Goal: Task Accomplishment & Management: Complete application form

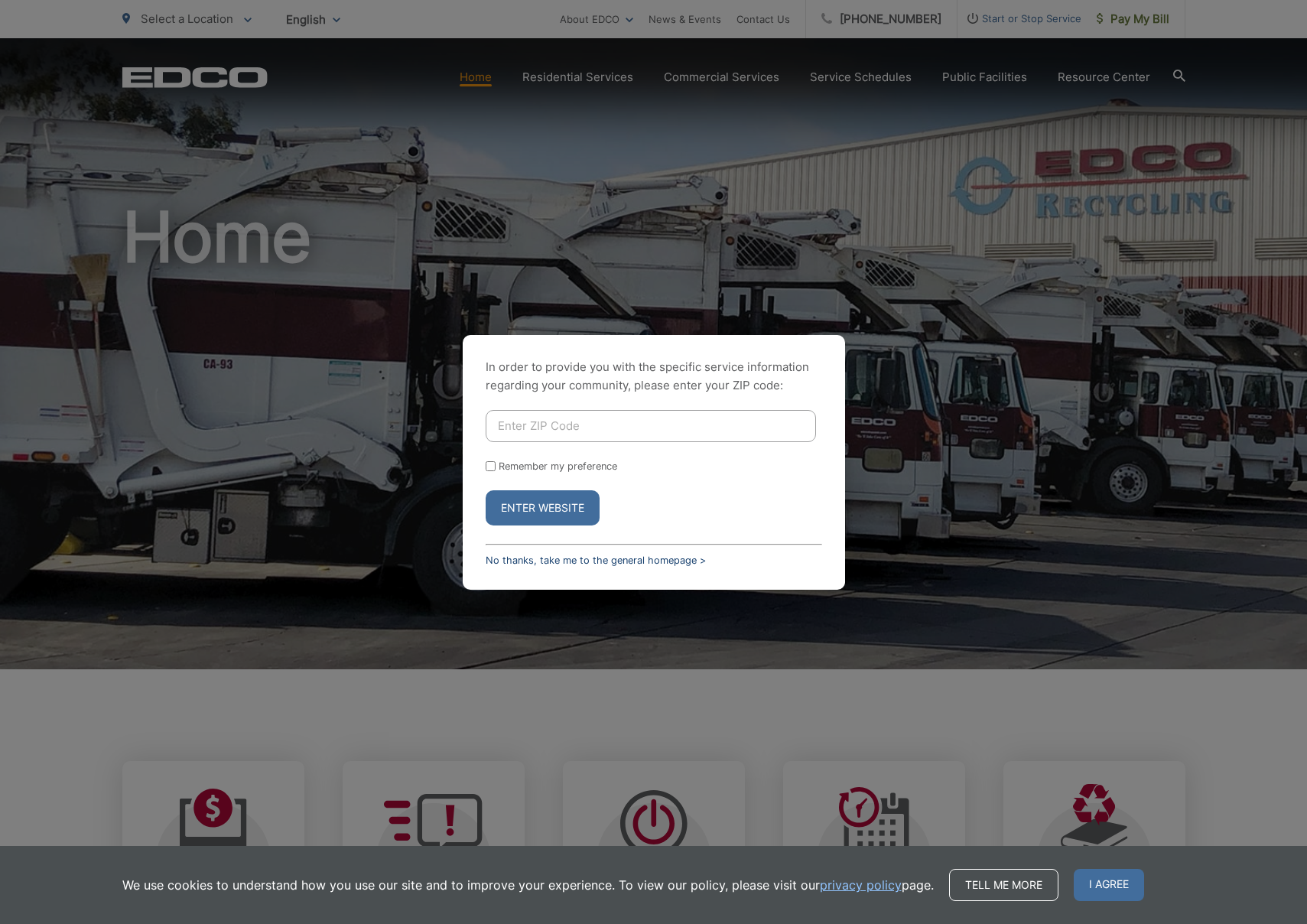
click at [559, 559] on link "No thanks, take me to the general homepage >" at bounding box center [596, 560] width 220 height 11
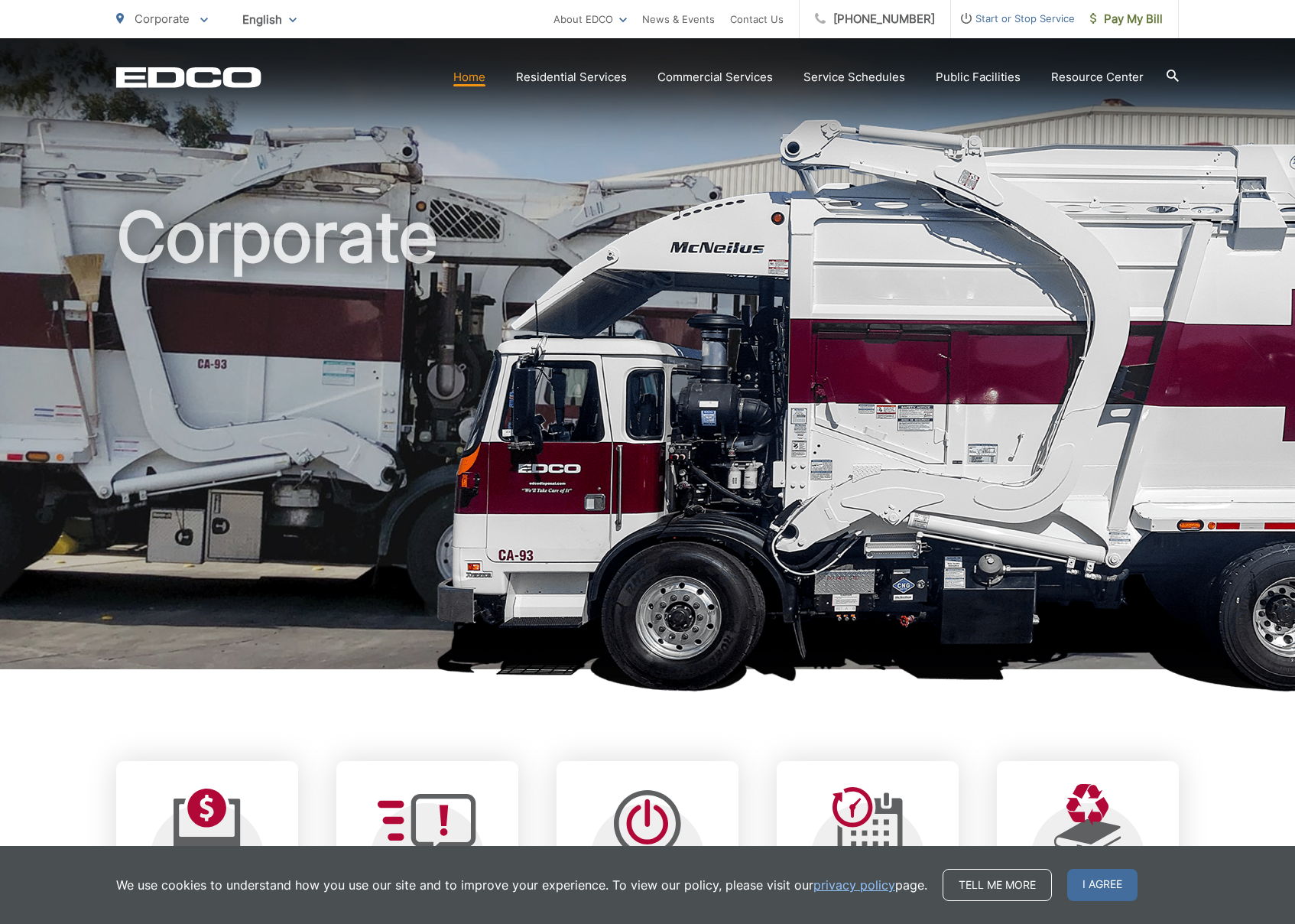
click at [1032, 22] on span "Start or Stop Service" at bounding box center [1014, 18] width 124 height 18
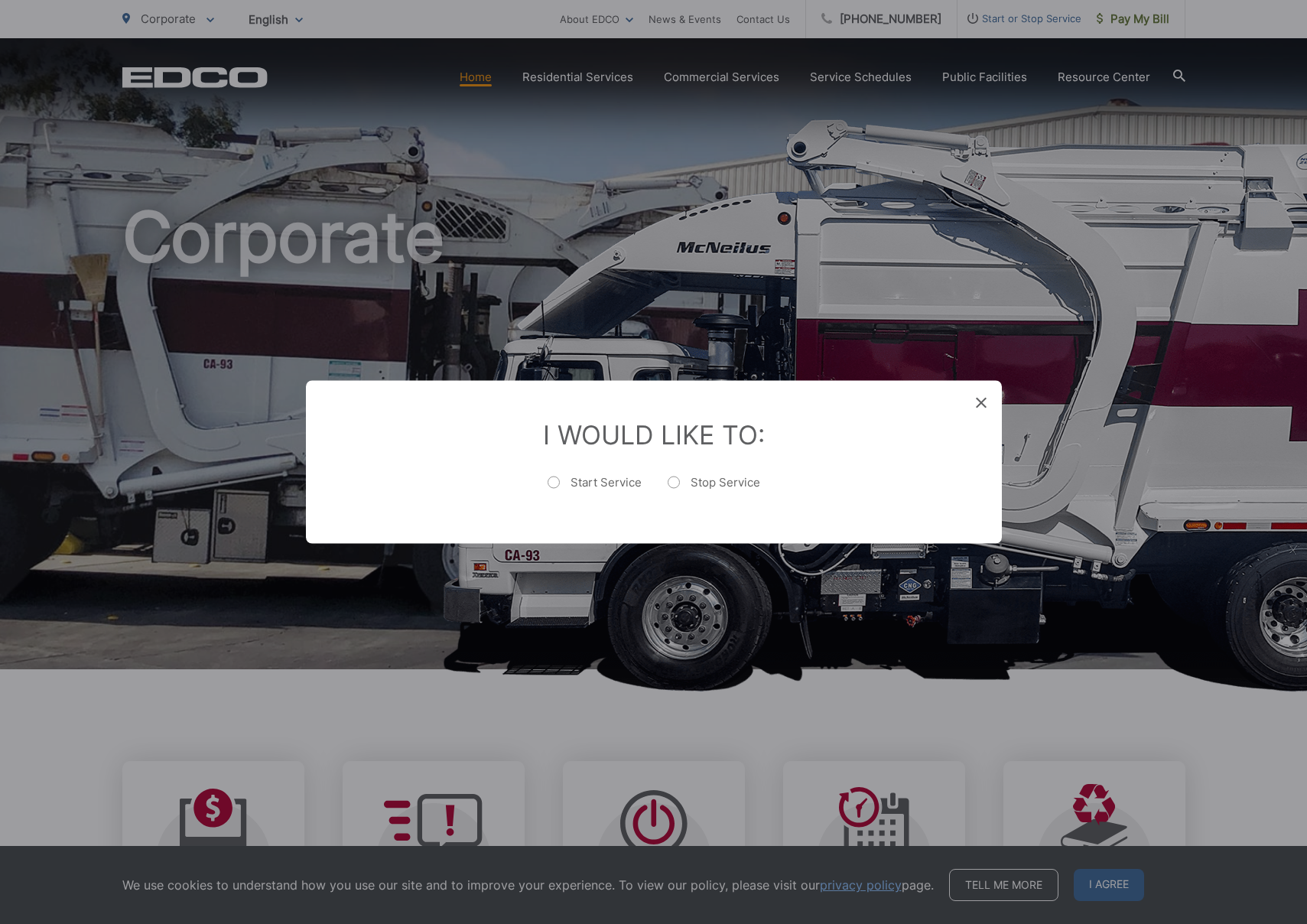
click at [593, 478] on label "Start Service" at bounding box center [595, 490] width 94 height 31
radio input "true"
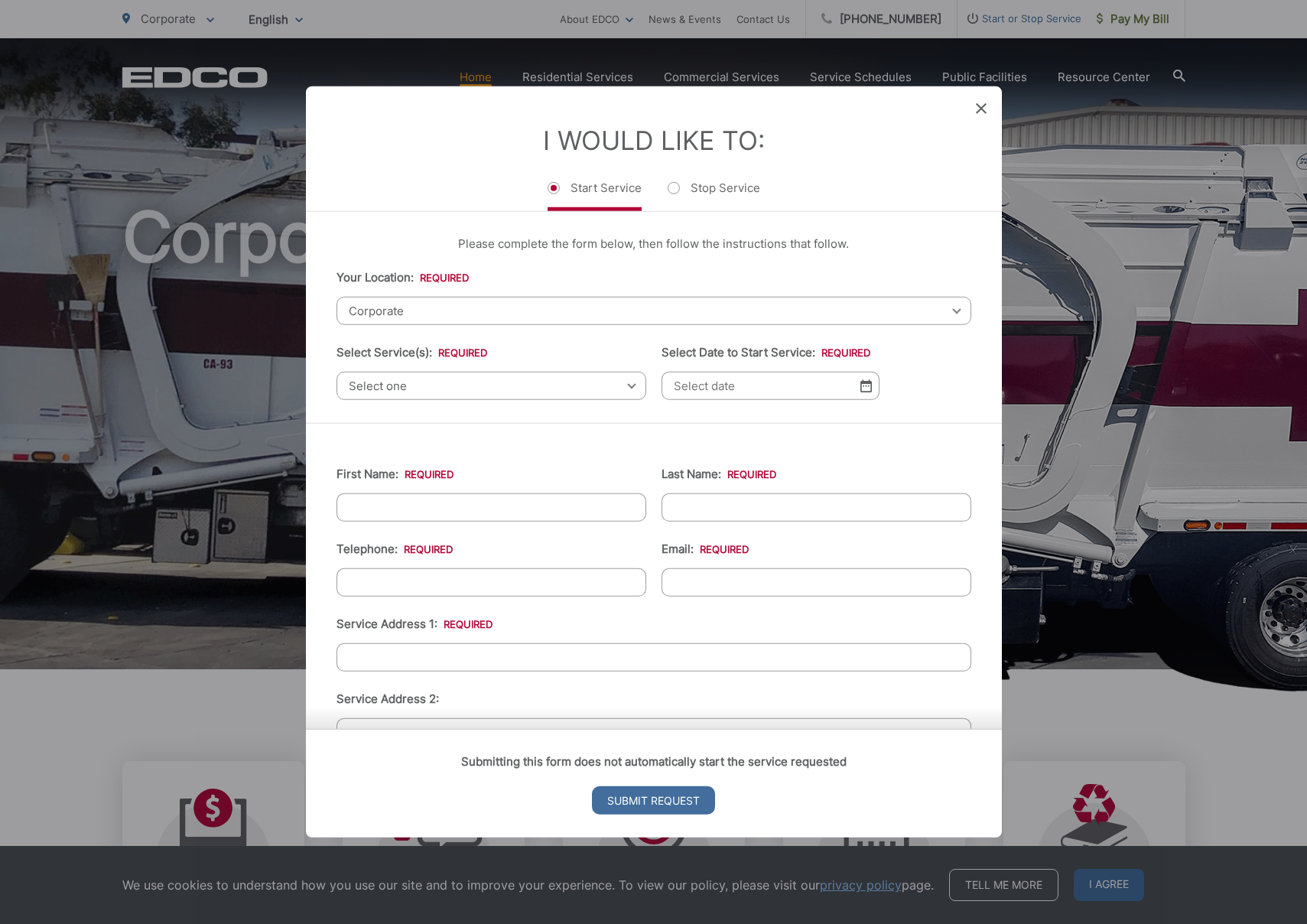
click at [419, 311] on span "Corporate" at bounding box center [654, 310] width 635 height 28
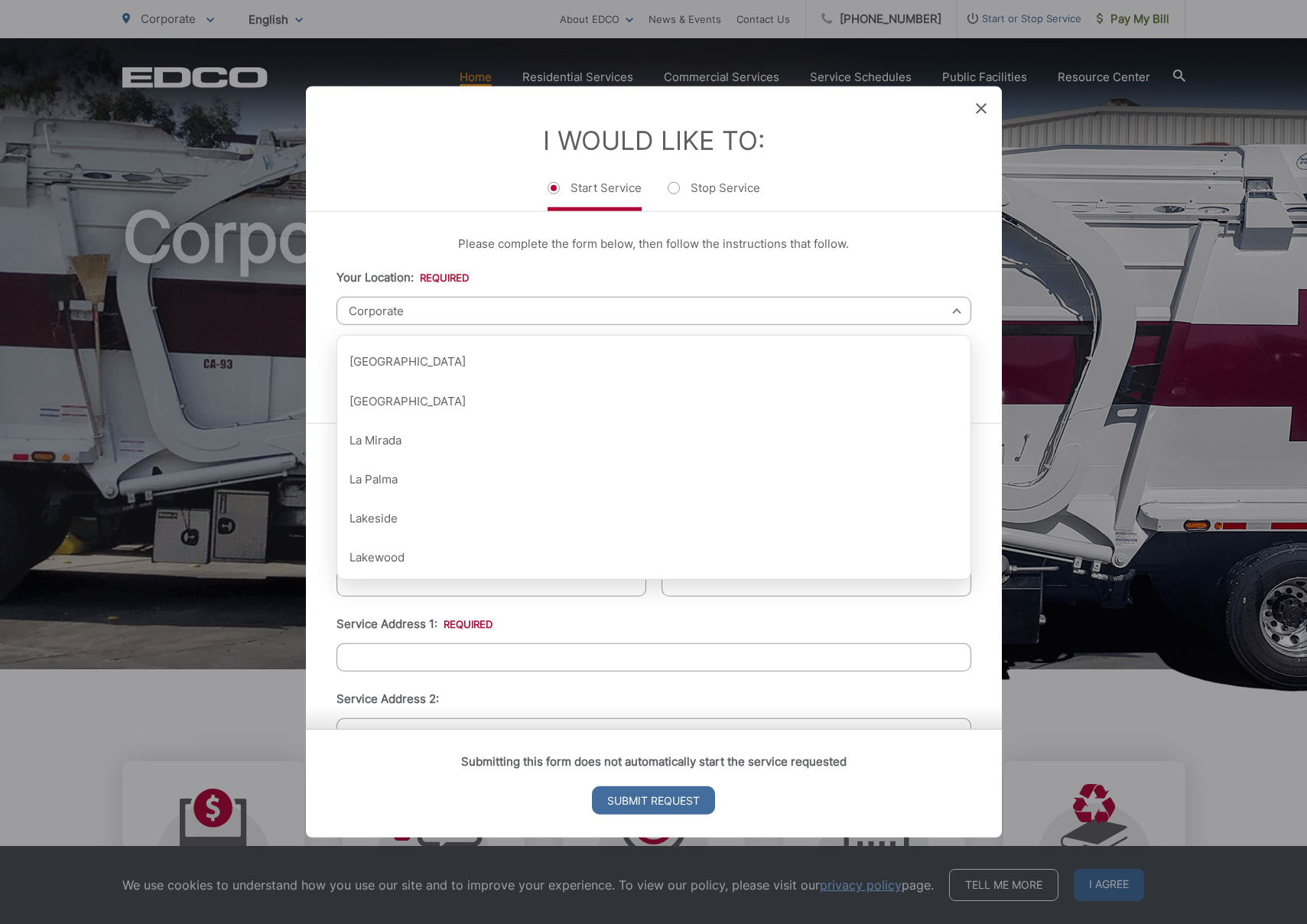
scroll to position [969, 0]
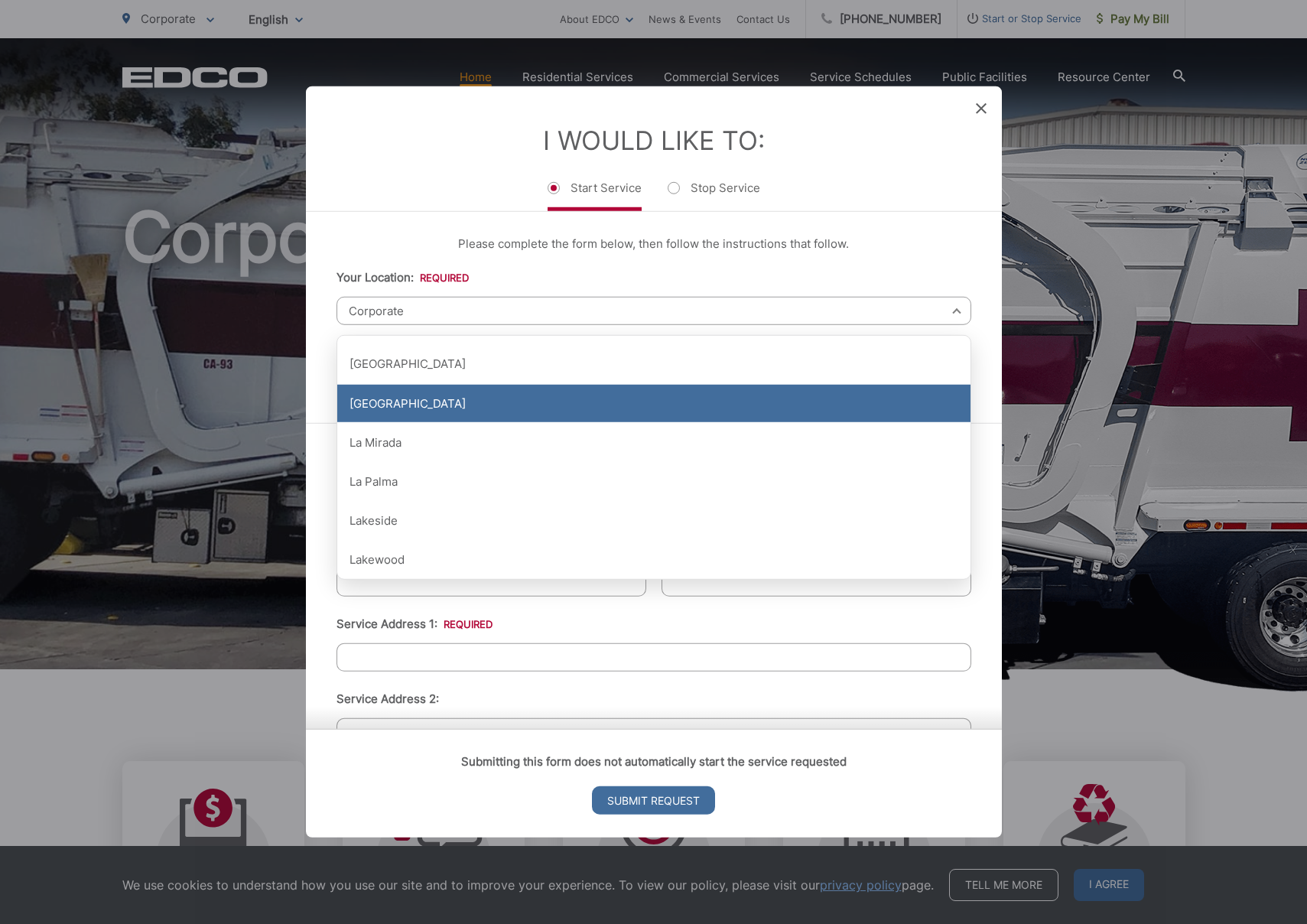
click at [437, 414] on div "[GEOGRAPHIC_DATA]" at bounding box center [654, 404] width 634 height 38
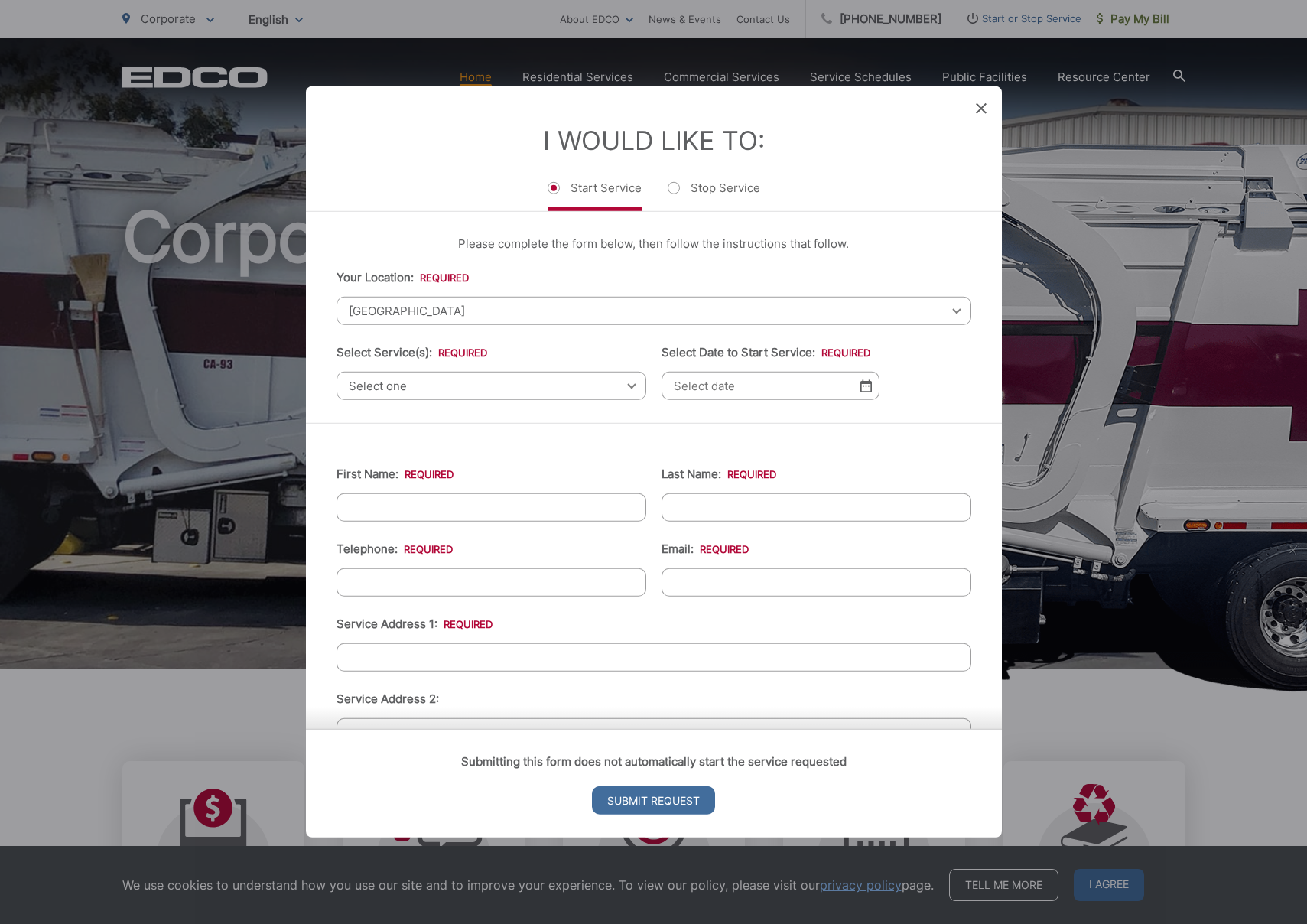
click at [503, 308] on span "[GEOGRAPHIC_DATA]" at bounding box center [654, 310] width 635 height 28
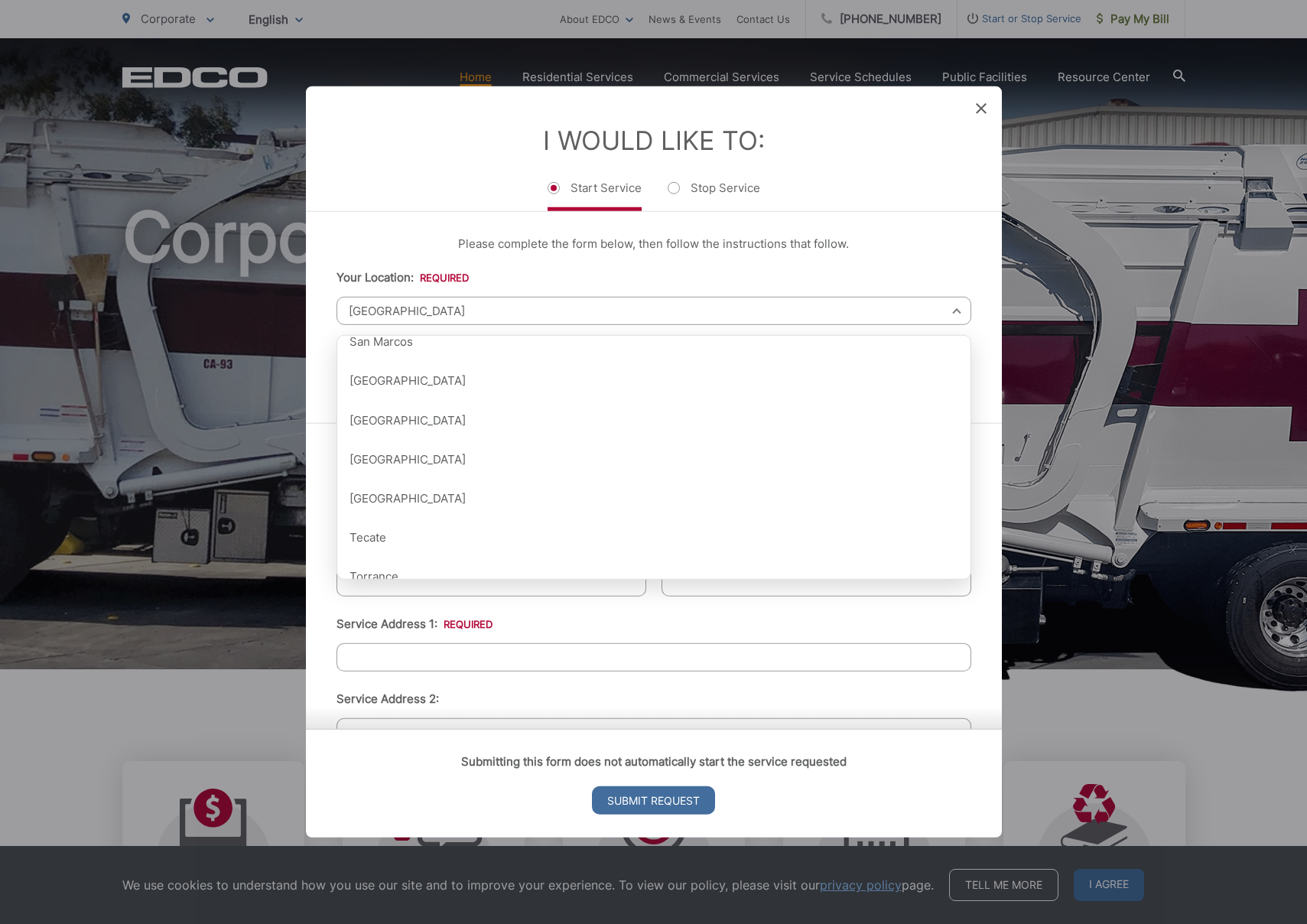
scroll to position [1801, 0]
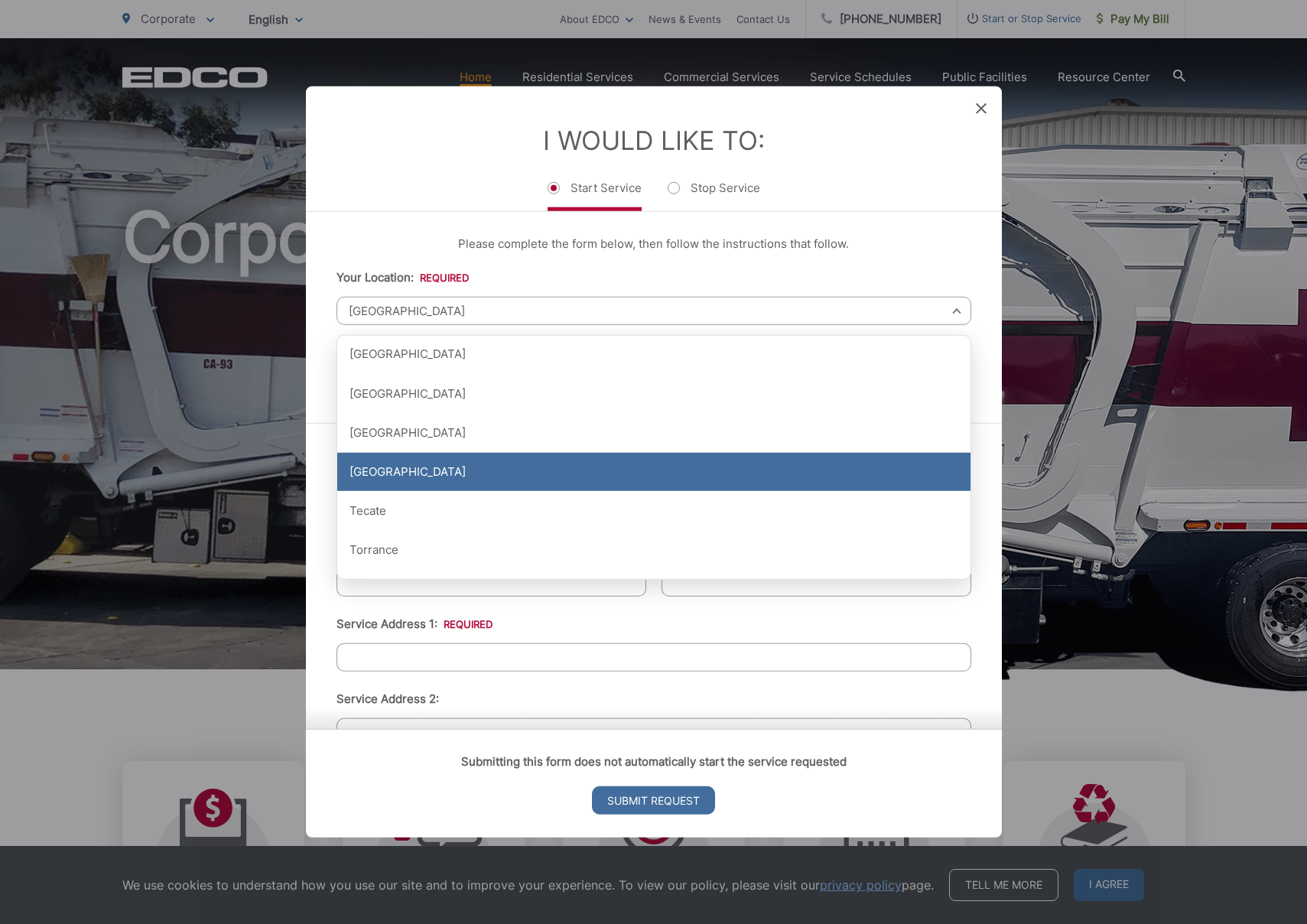
click at [477, 474] on div "[GEOGRAPHIC_DATA]" at bounding box center [654, 472] width 634 height 38
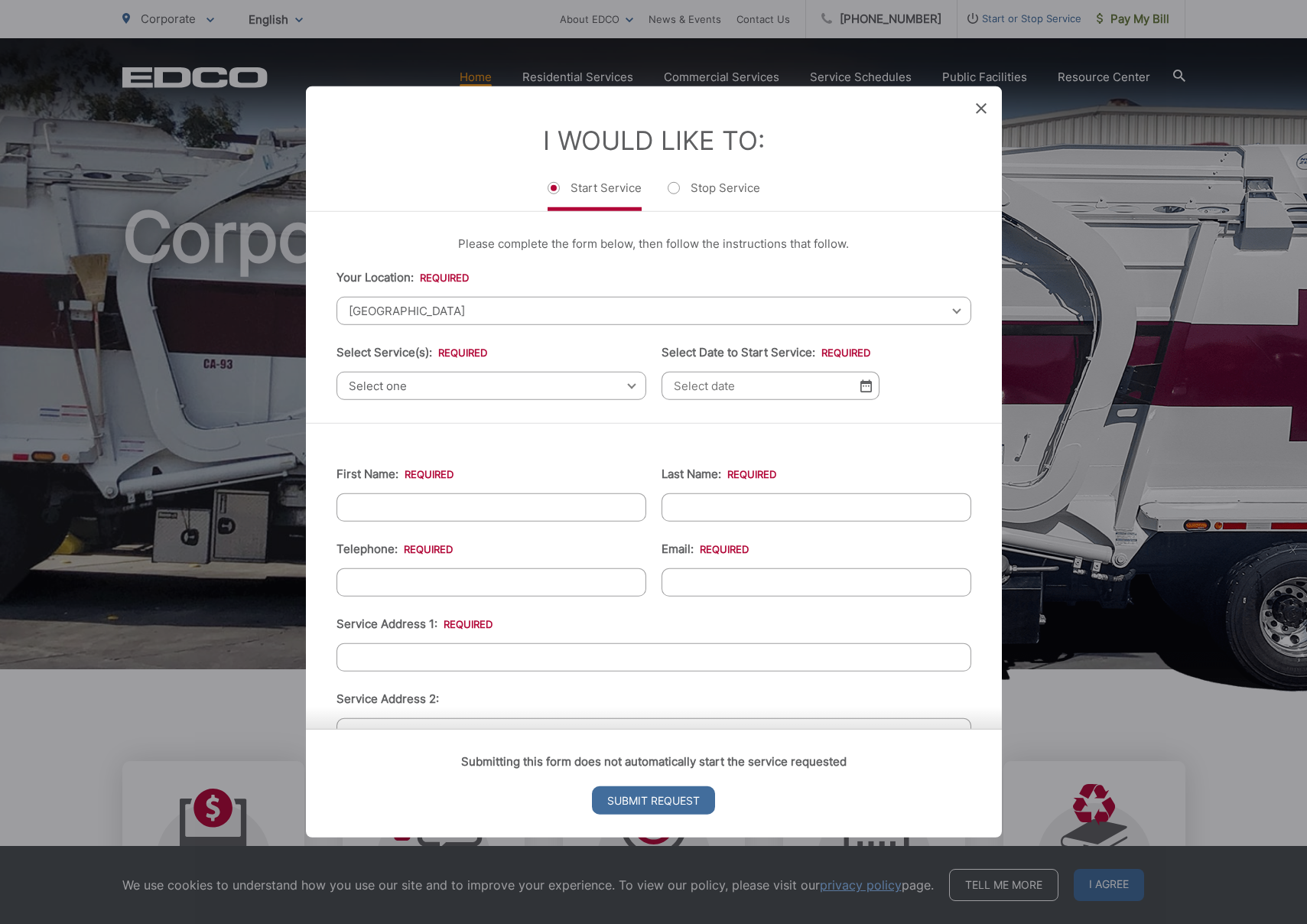
click at [419, 388] on span "Select one" at bounding box center [491, 386] width 309 height 28
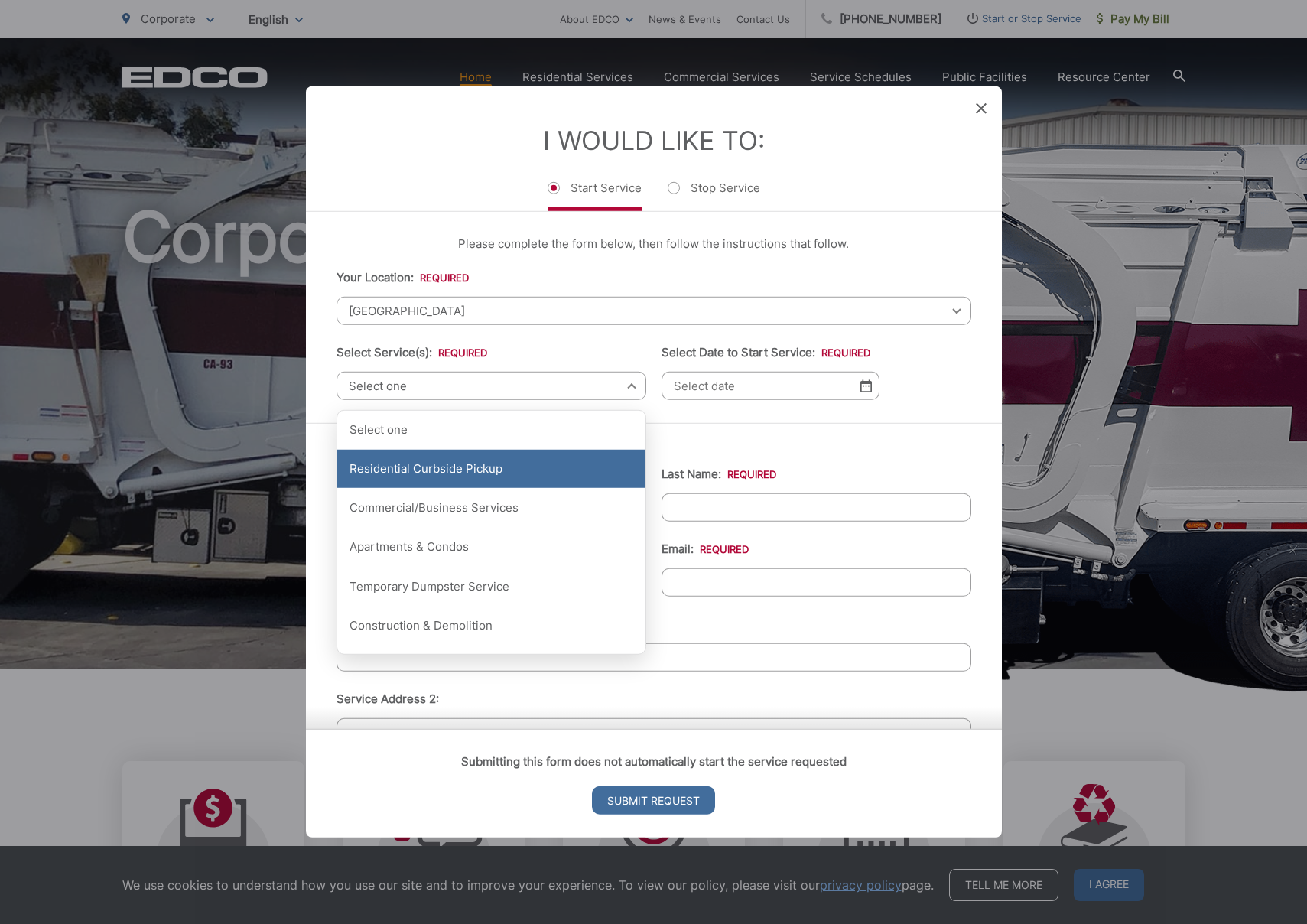
click at [550, 475] on div "Residential Curbside Pickup" at bounding box center [491, 469] width 308 height 38
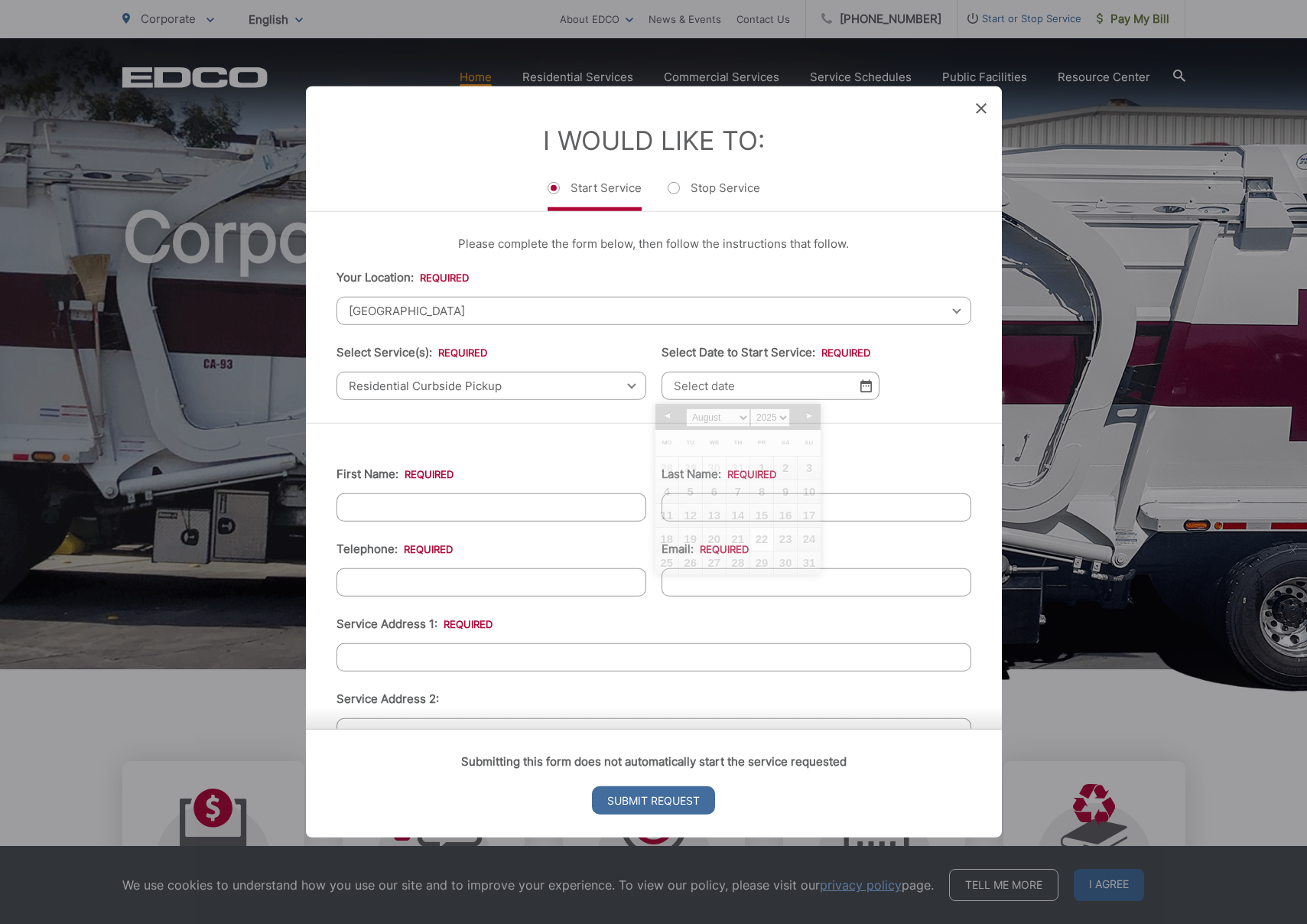
click at [753, 395] on input "Select Date to Start Service: *" at bounding box center [770, 386] width 218 height 28
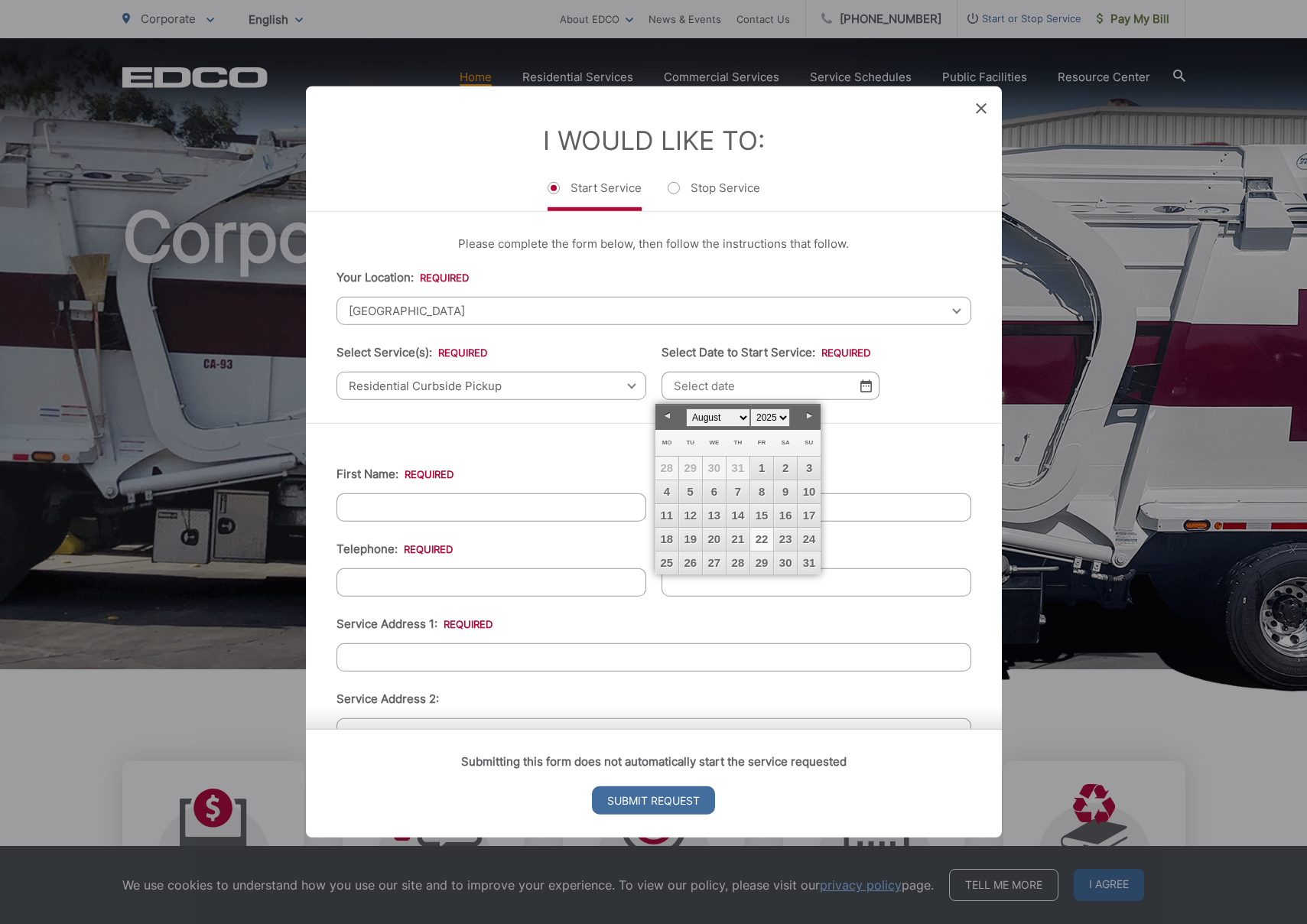
click at [765, 538] on link "22" at bounding box center [761, 539] width 23 height 23
type input "[DATE]"
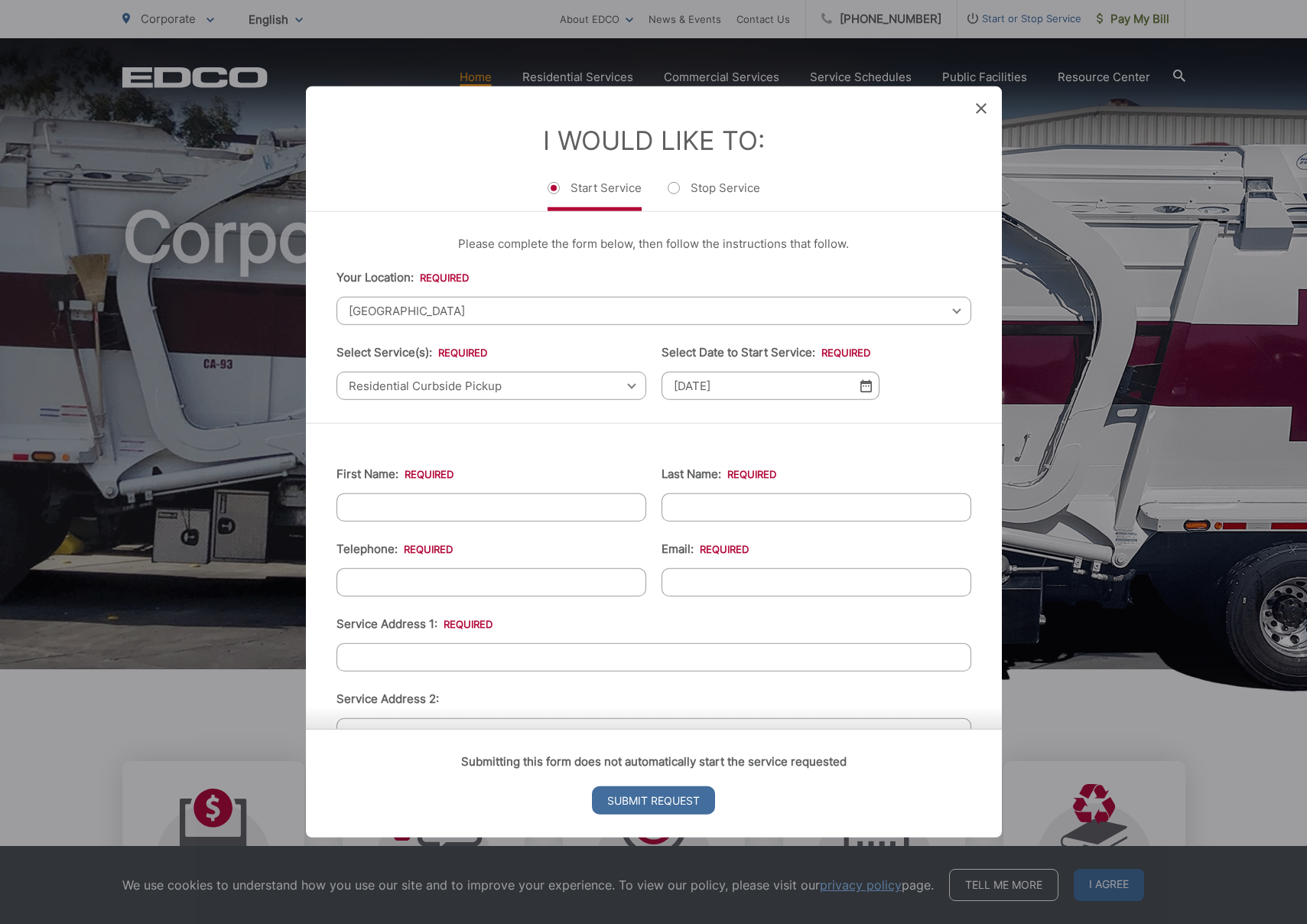
click at [614, 431] on div "First Name: * Last Name: * Telephone: * Email: * Service Address 1: * Service A…" at bounding box center [654, 780] width 696 height 715
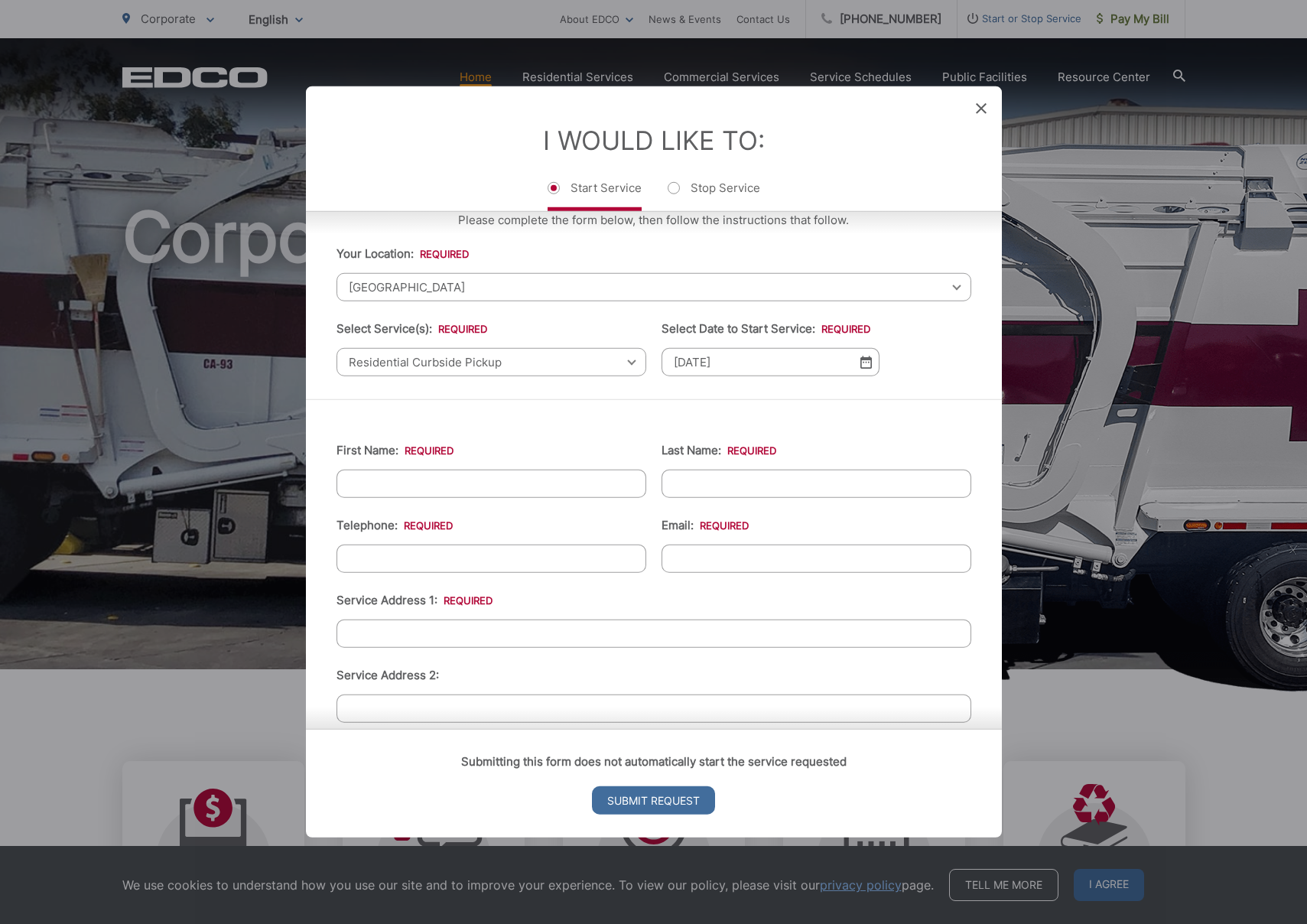
scroll to position [116, 0]
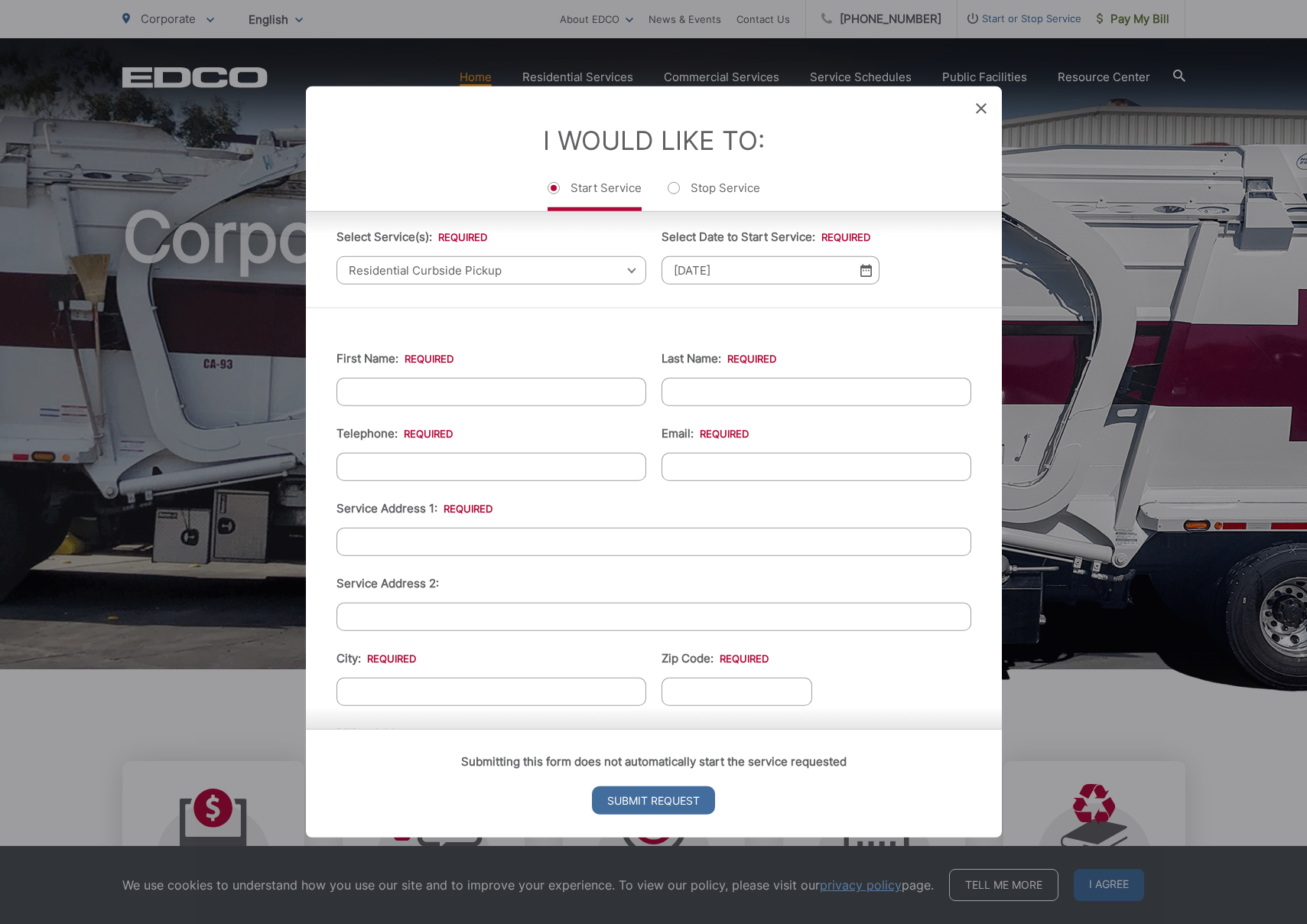
click at [453, 391] on input "First Name: *" at bounding box center [491, 392] width 309 height 28
type input "Skyline"
type input "[DEMOGRAPHIC_DATA] Inc"
type input "[PHONE_NUMBER]"
type input "c"
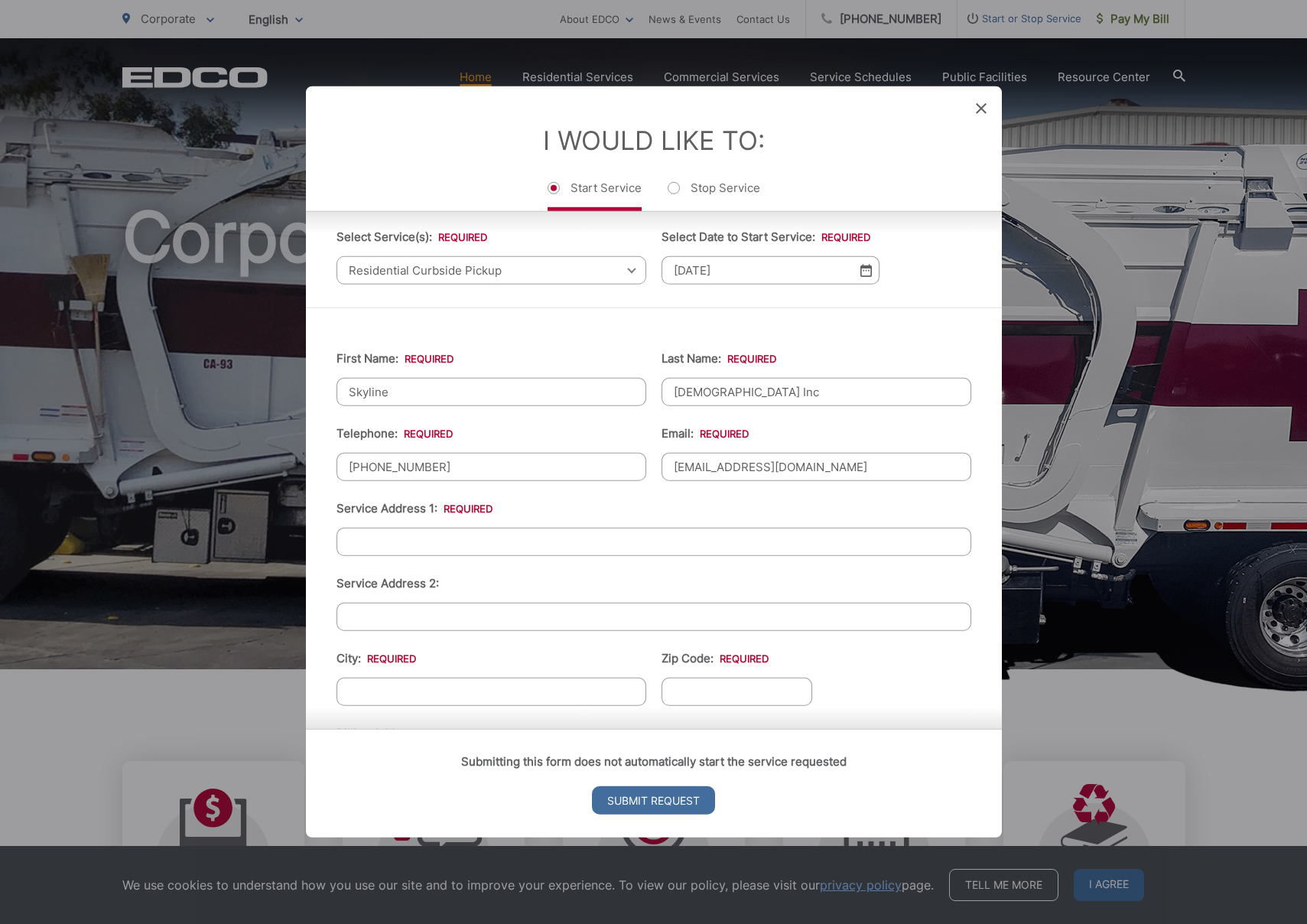
type input "[EMAIL_ADDRESS][DOMAIN_NAME]"
type input "[GEOGRAPHIC_DATA][PERSON_NAME]"
type input "[GEOGRAPHIC_DATA]"
click at [530, 626] on input "Service Address 2:" at bounding box center [654, 617] width 635 height 28
click at [699, 686] on input "Zip Code: *" at bounding box center [737, 692] width 152 height 28
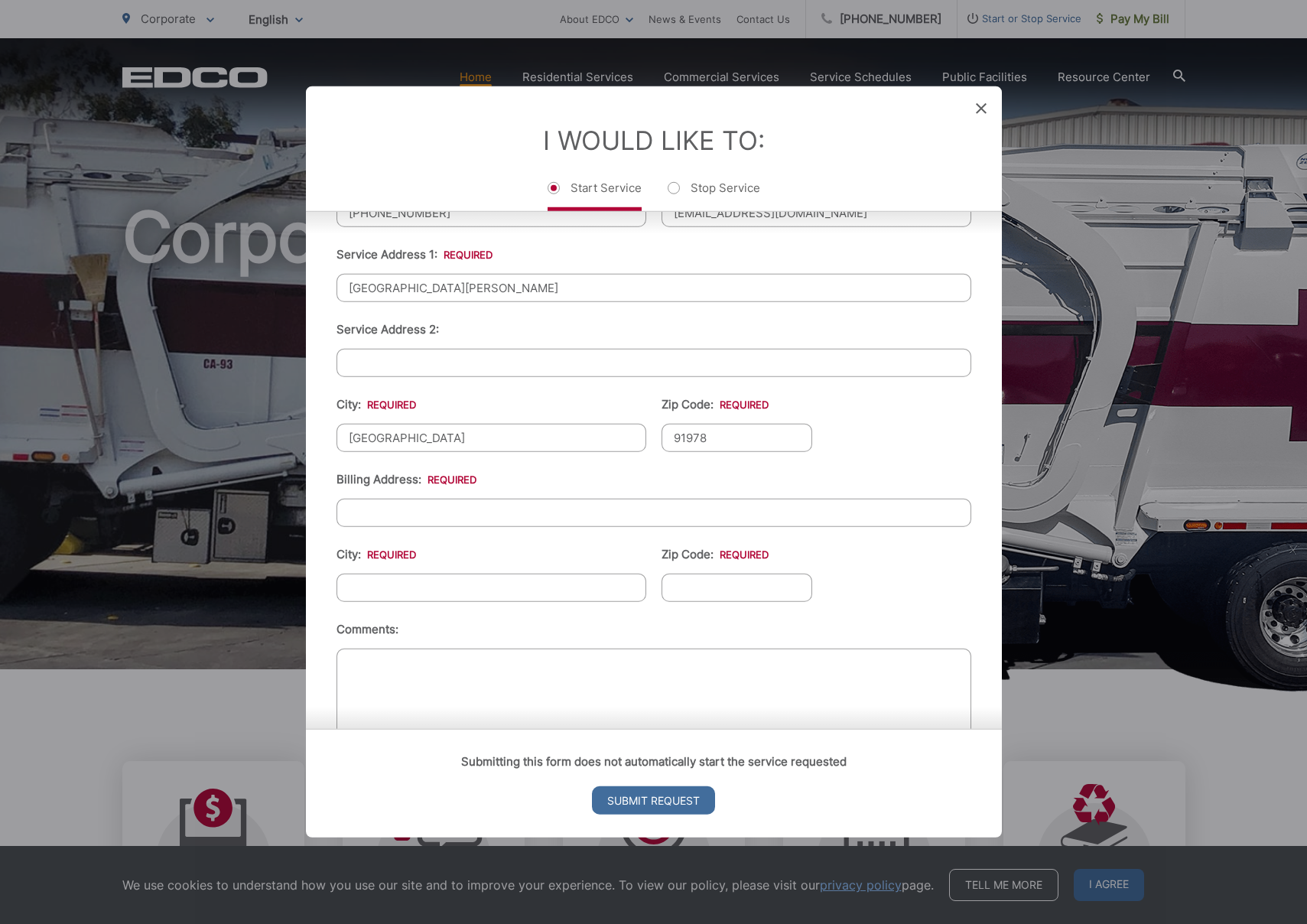
scroll to position [379, 0]
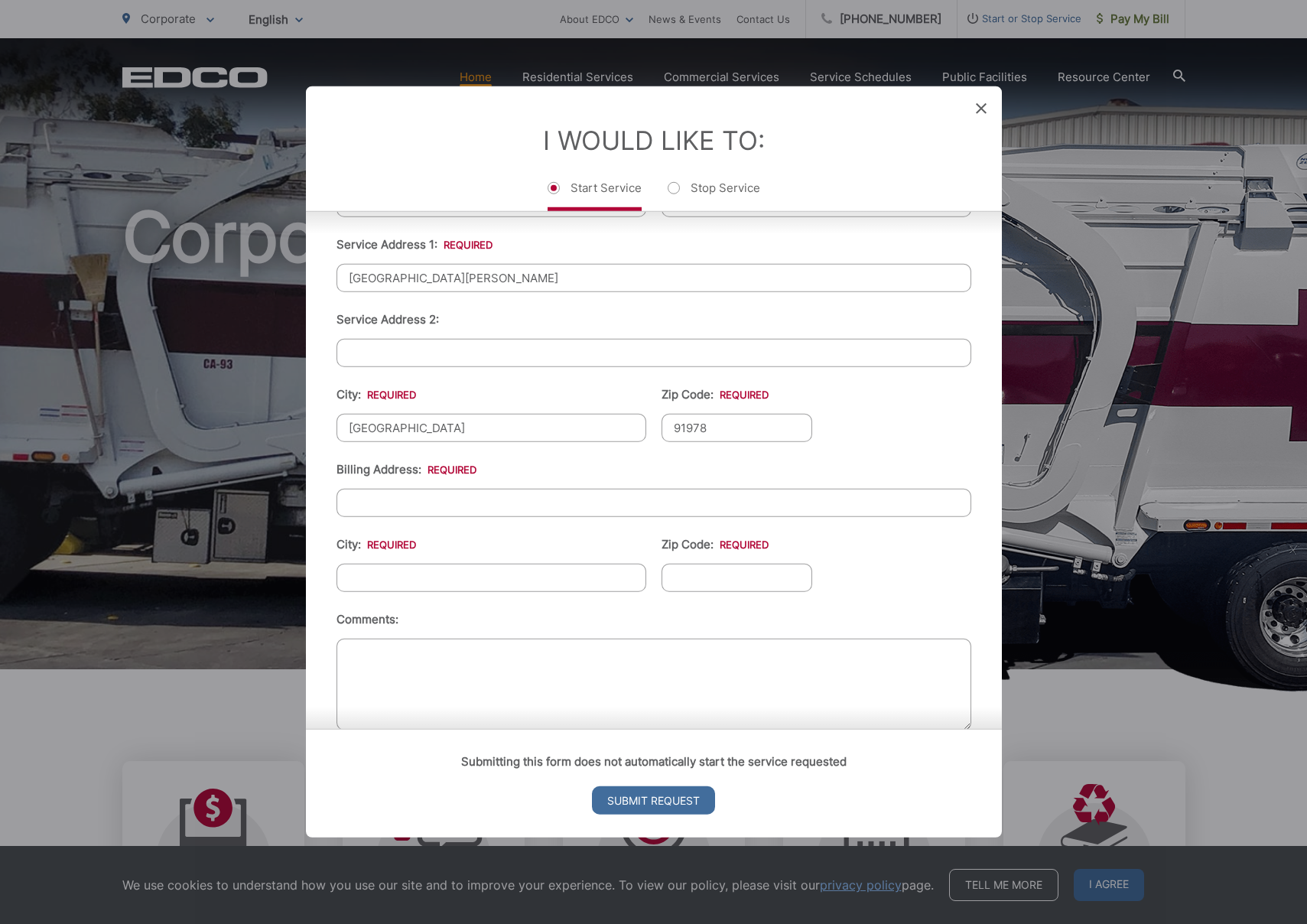
type input "91978"
click at [415, 513] on input "Billing Address: *" at bounding box center [654, 503] width 635 height 28
type input "[STREET_ADDRESS]"
type input "La Mesa"
type input "91941"
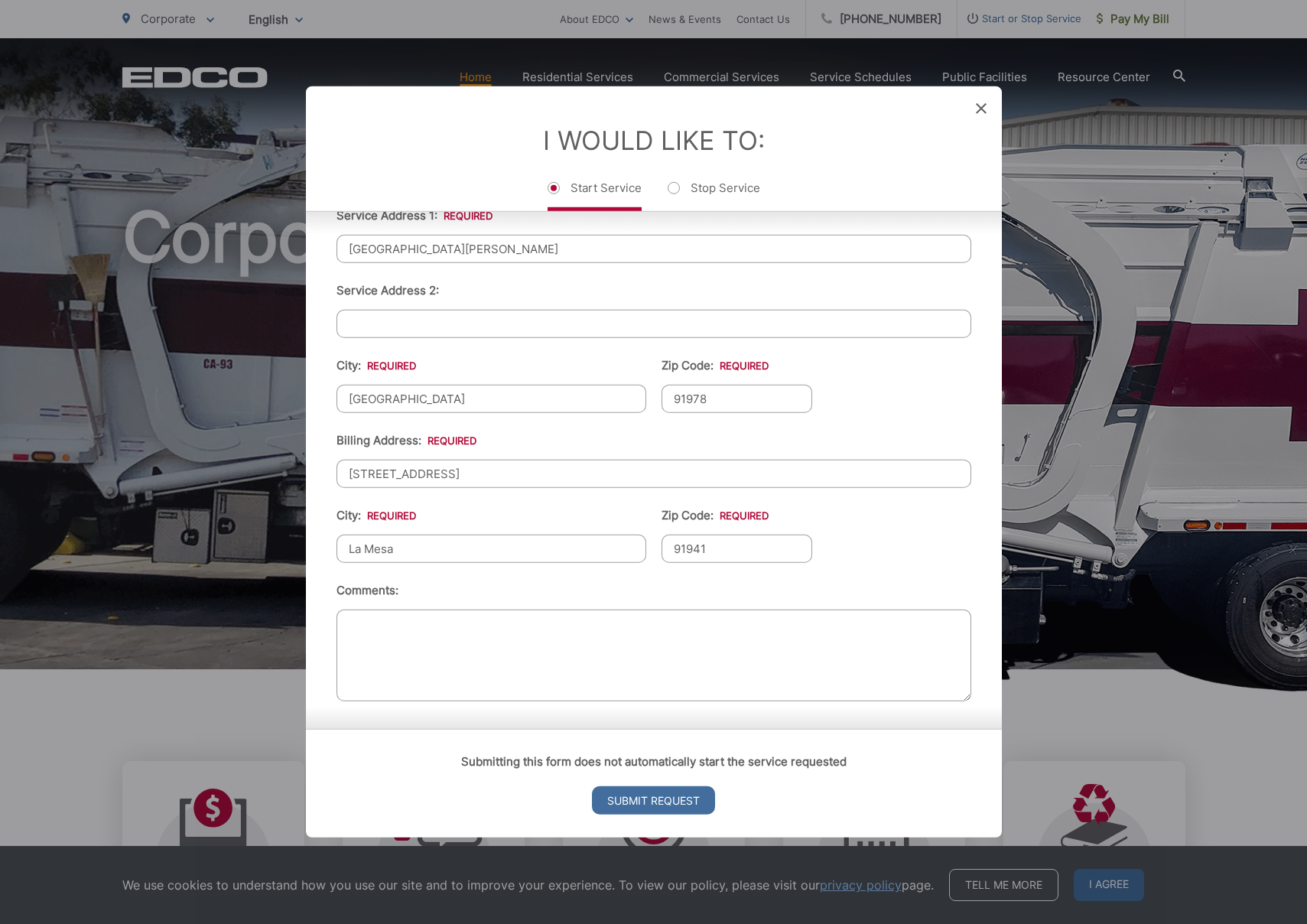
scroll to position [409, 0]
type textarea "C"
click at [660, 803] on input "Submit Request" at bounding box center [653, 800] width 123 height 28
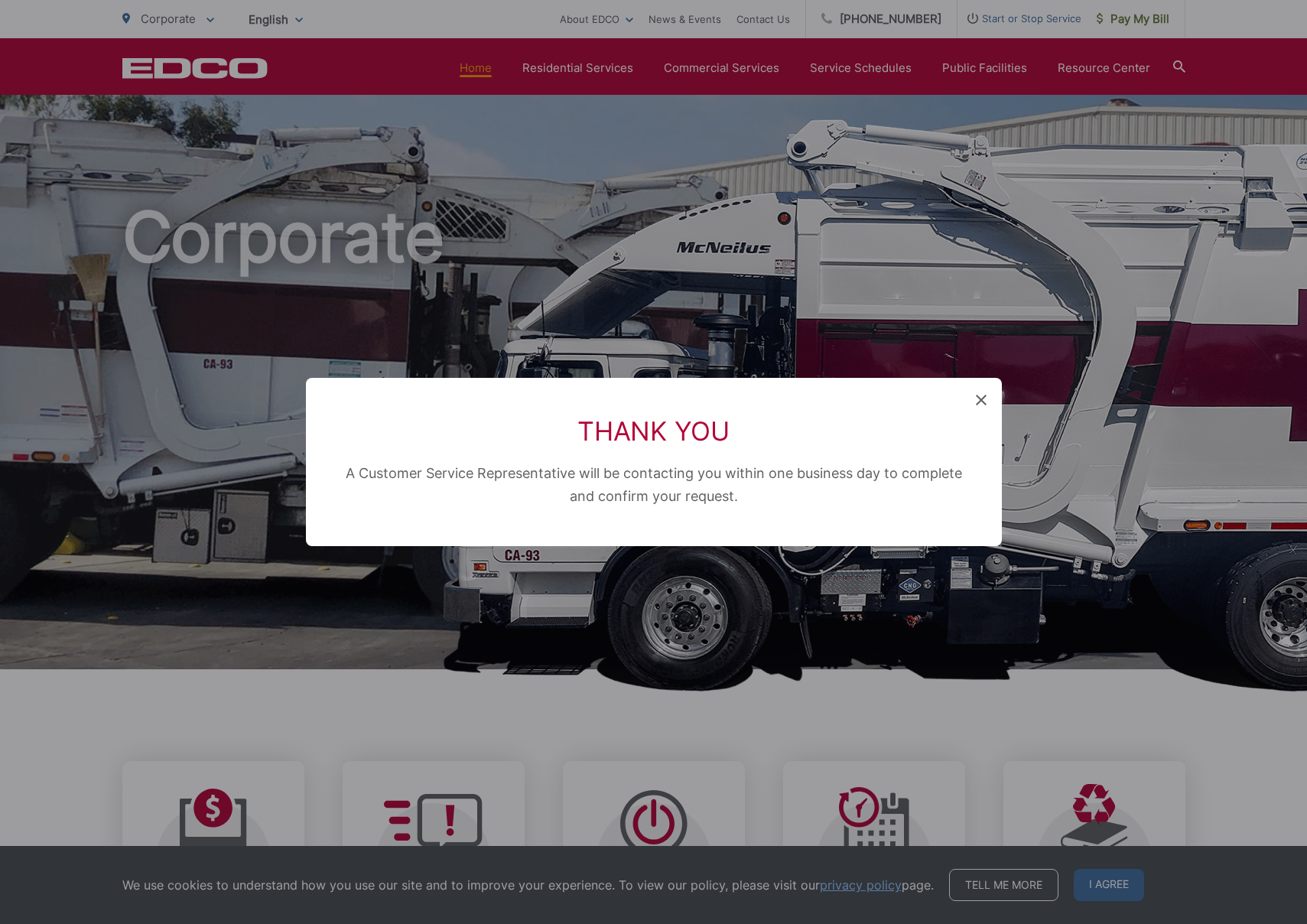
scroll to position [301, 0]
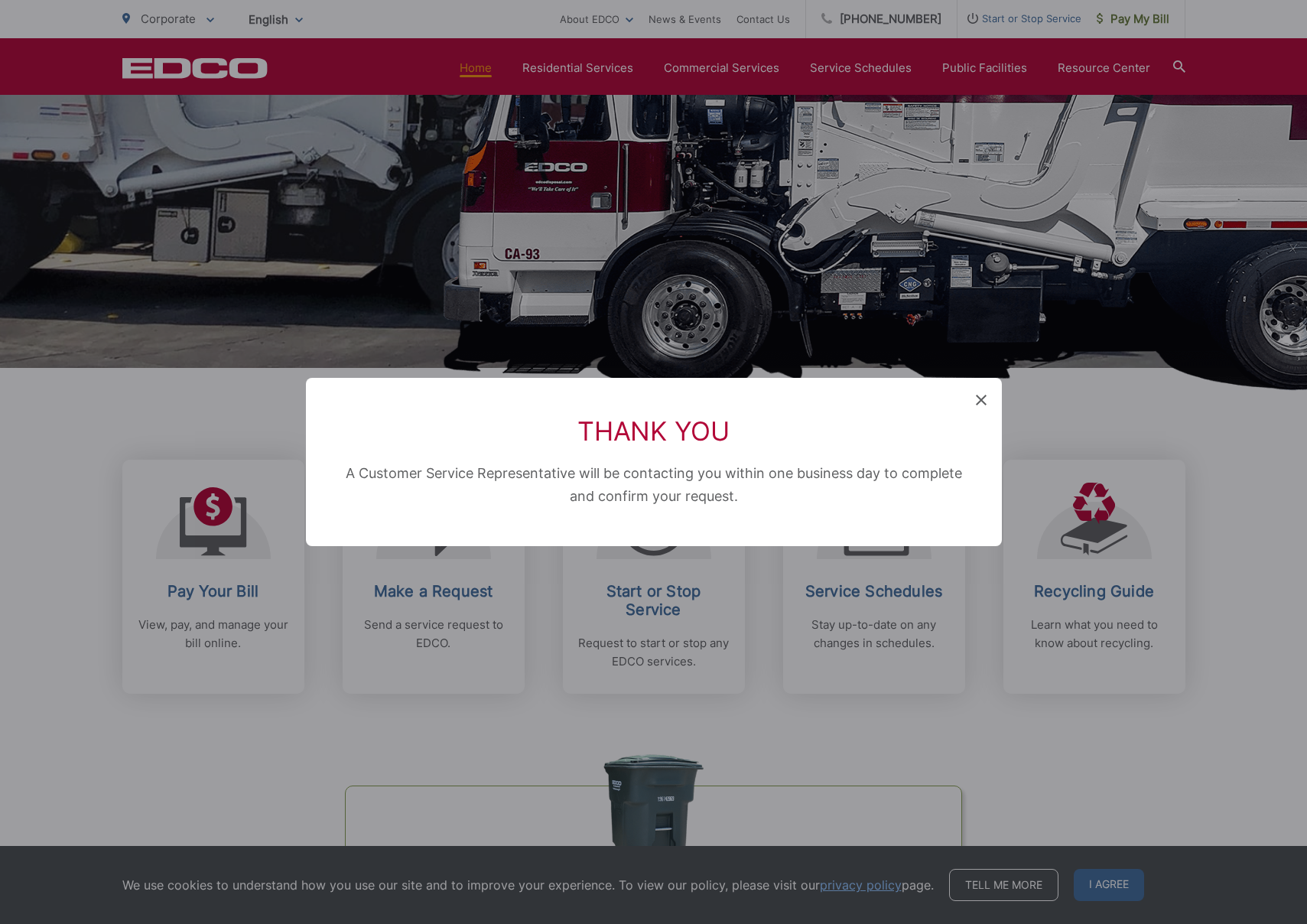
click at [980, 406] on span at bounding box center [981, 400] width 11 height 15
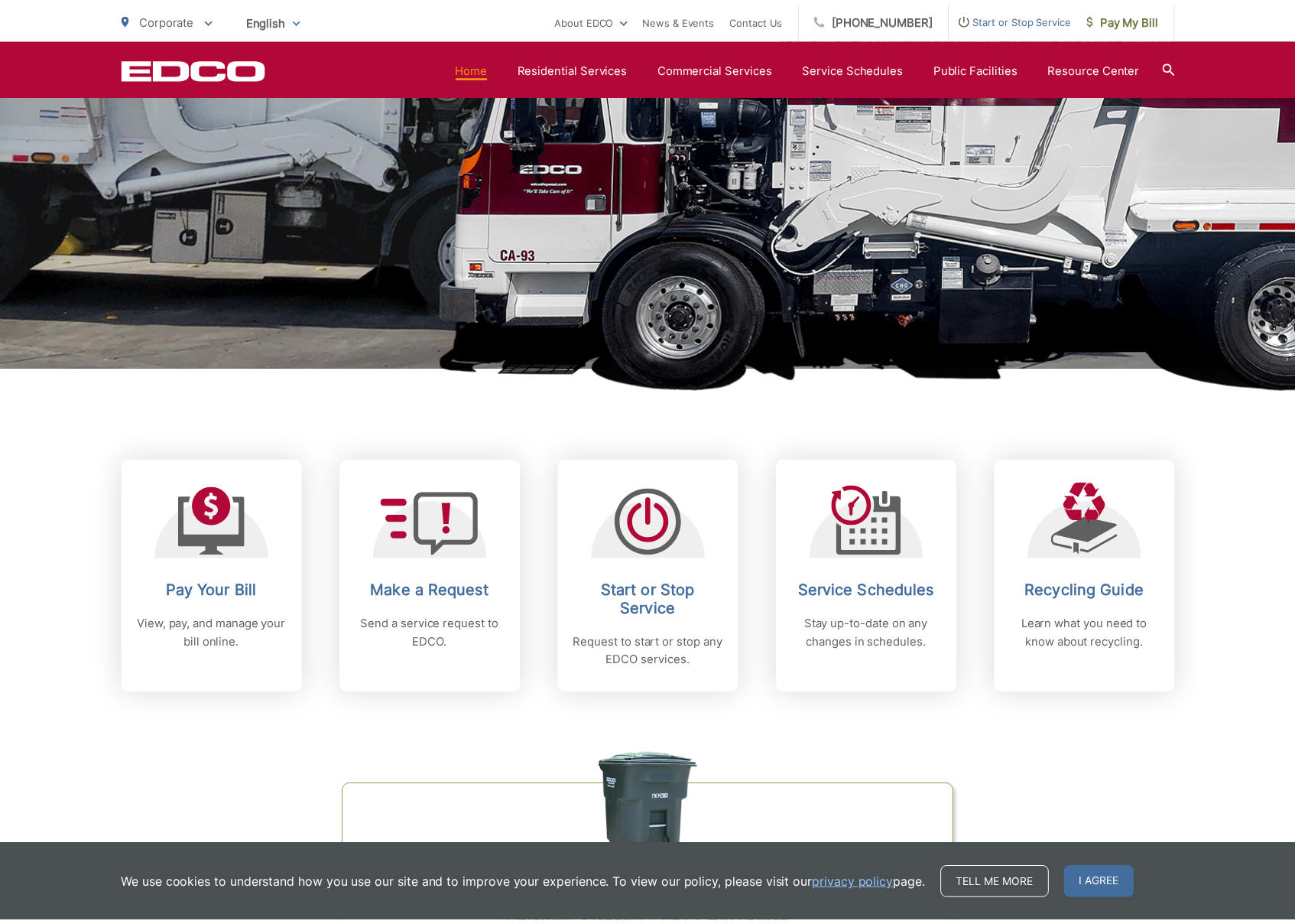
scroll to position [0, 0]
